Goal: Check status: Check status

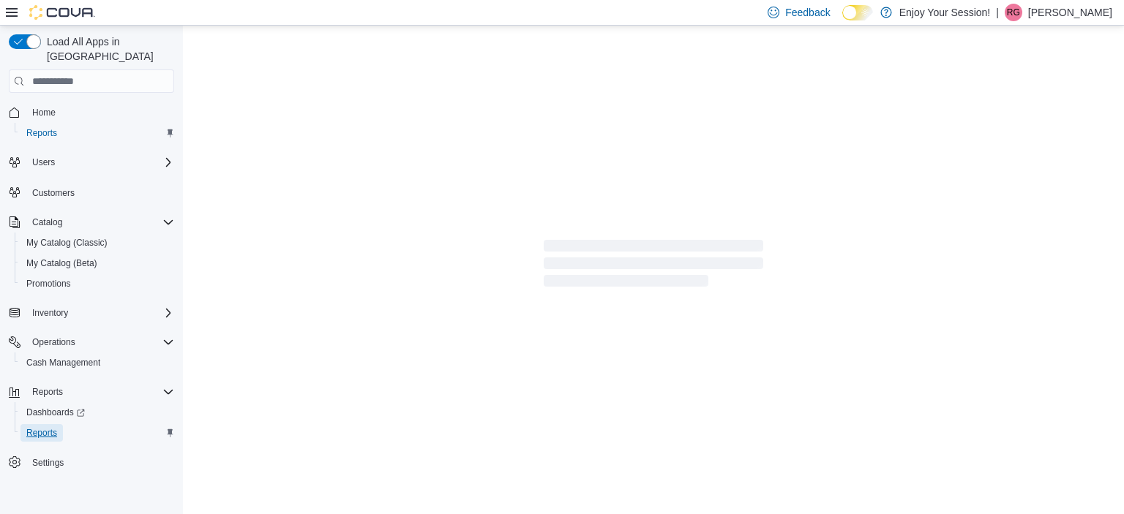
click at [44, 427] on span "Reports" at bounding box center [41, 433] width 31 height 12
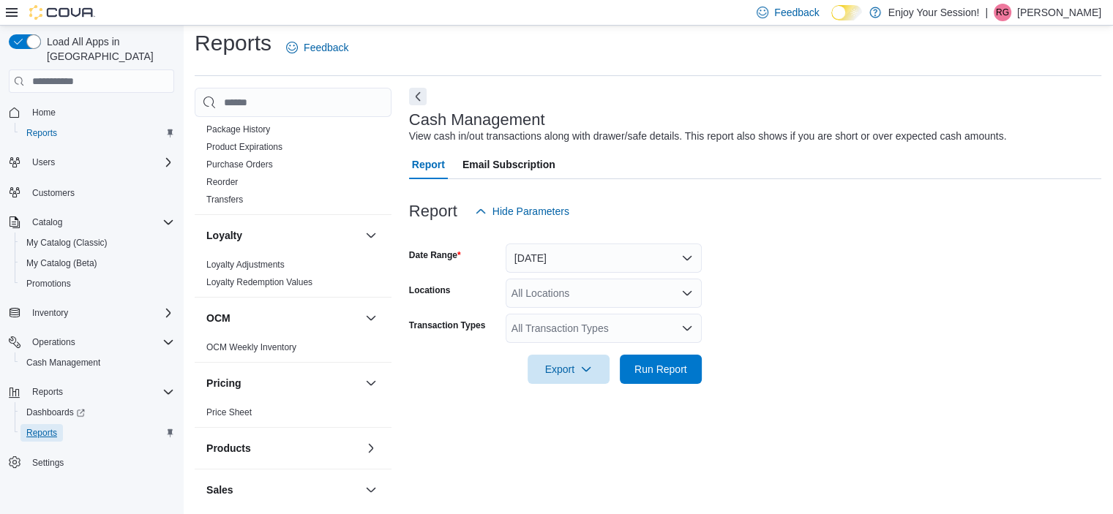
scroll to position [379, 0]
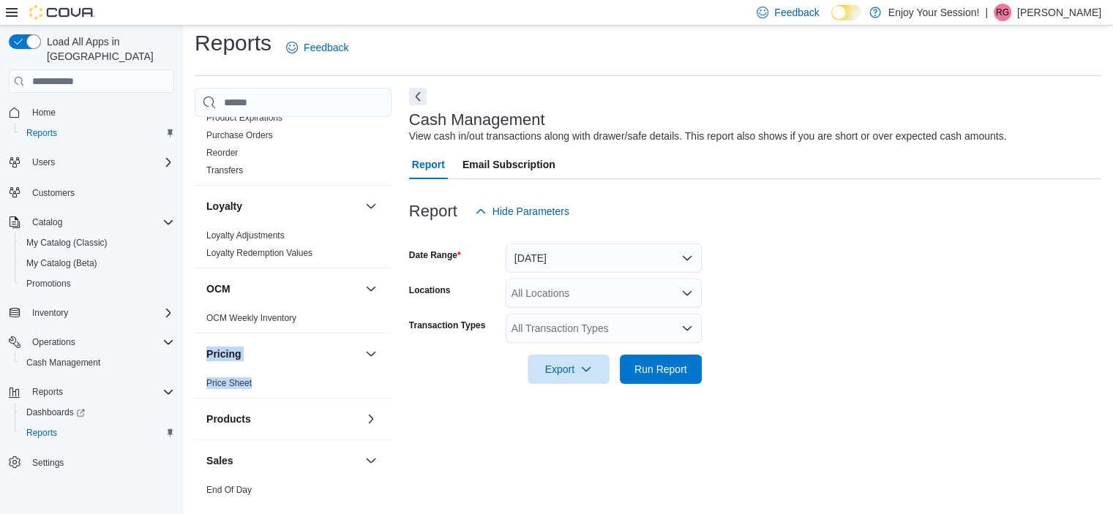
drag, startPoint x: 391, startPoint y: 327, endPoint x: 382, endPoint y: 374, distance: 47.6
click at [382, 374] on div "Cash Management Cash Management Cash Out Details Customer Customer Queue Discou…" at bounding box center [293, 309] width 197 height 385
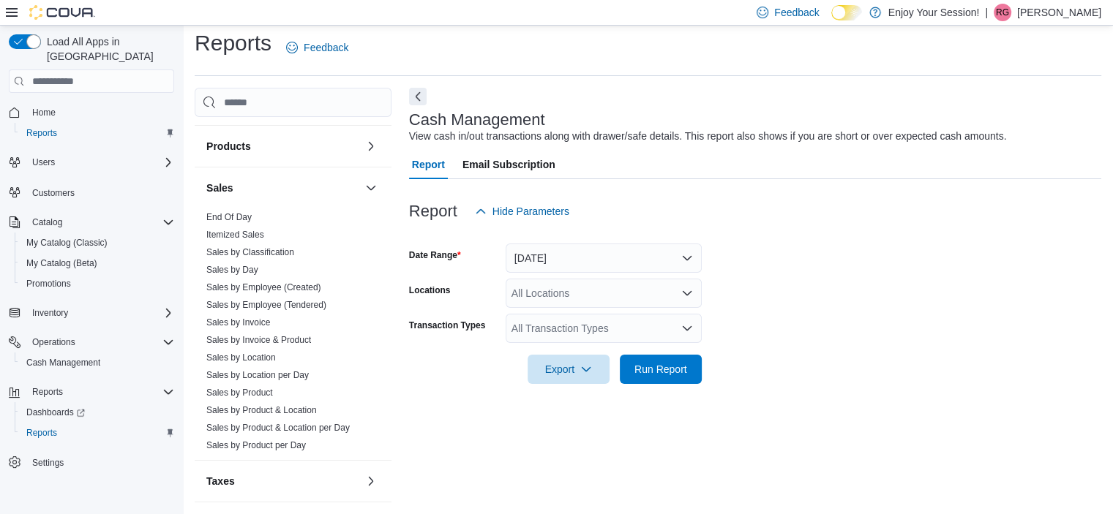
scroll to position [664, 0]
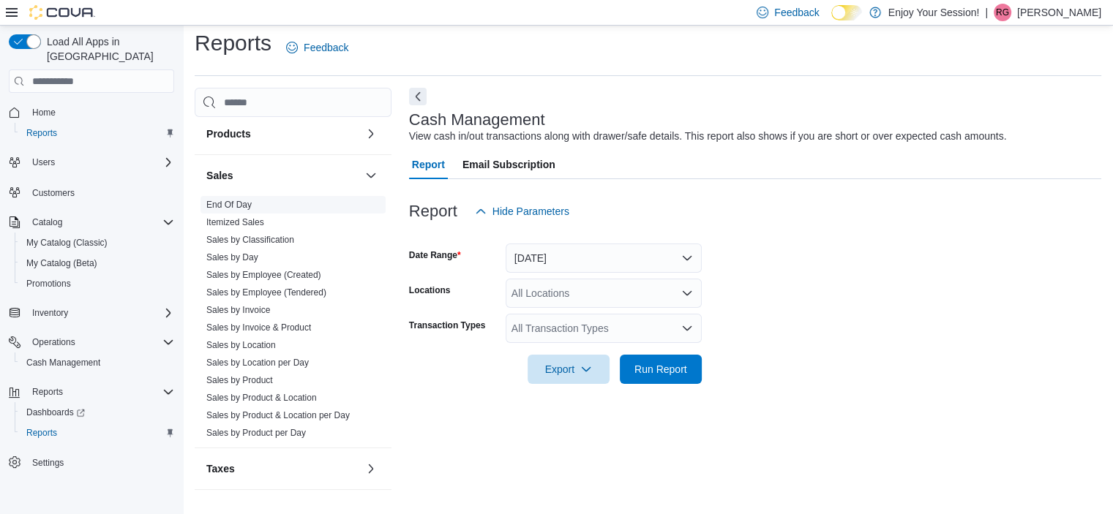
click at [230, 204] on link "End Of Day" at bounding box center [228, 205] width 45 height 10
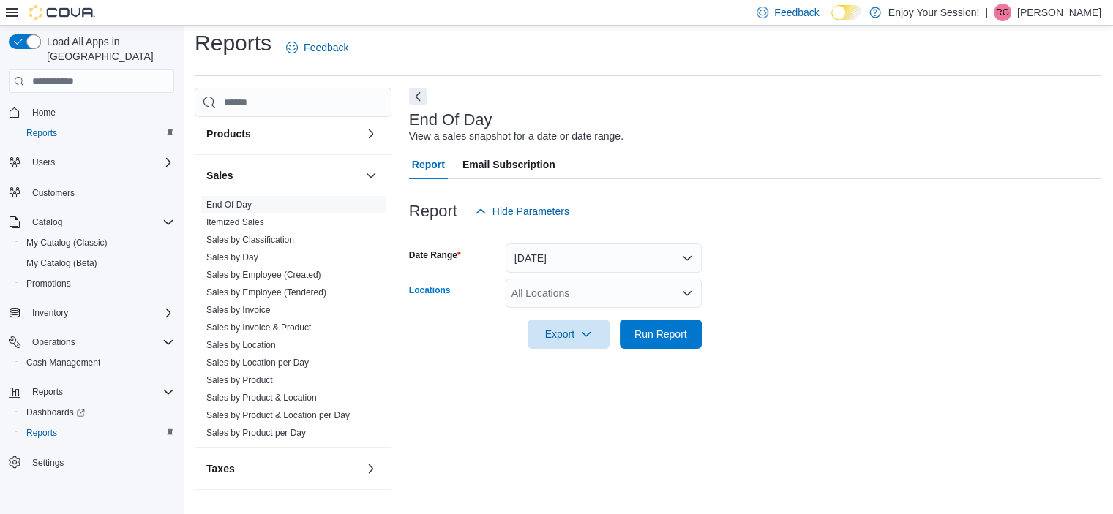
click at [580, 280] on div "All Locations" at bounding box center [603, 293] width 196 height 29
type input "*****"
click at [579, 318] on span "Peterborough" at bounding box center [568, 318] width 62 height 15
click at [867, 287] on form "Date Range [DATE] Locations [GEOGRAPHIC_DATA] Export Run Report" at bounding box center [755, 287] width 692 height 123
click at [667, 337] on span "Run Report" at bounding box center [660, 333] width 53 height 15
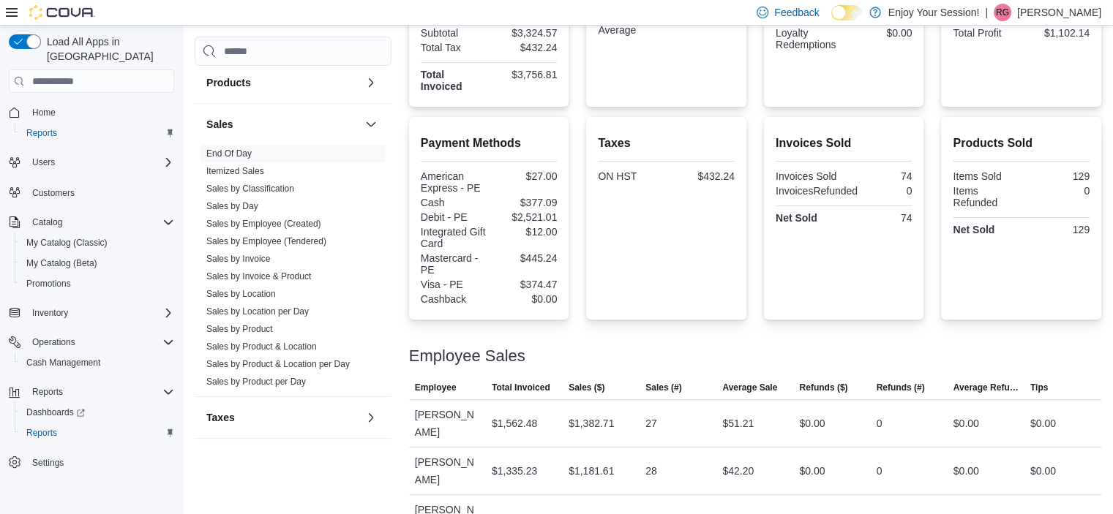
scroll to position [436, 0]
